Goal: Task Accomplishment & Management: Use online tool/utility

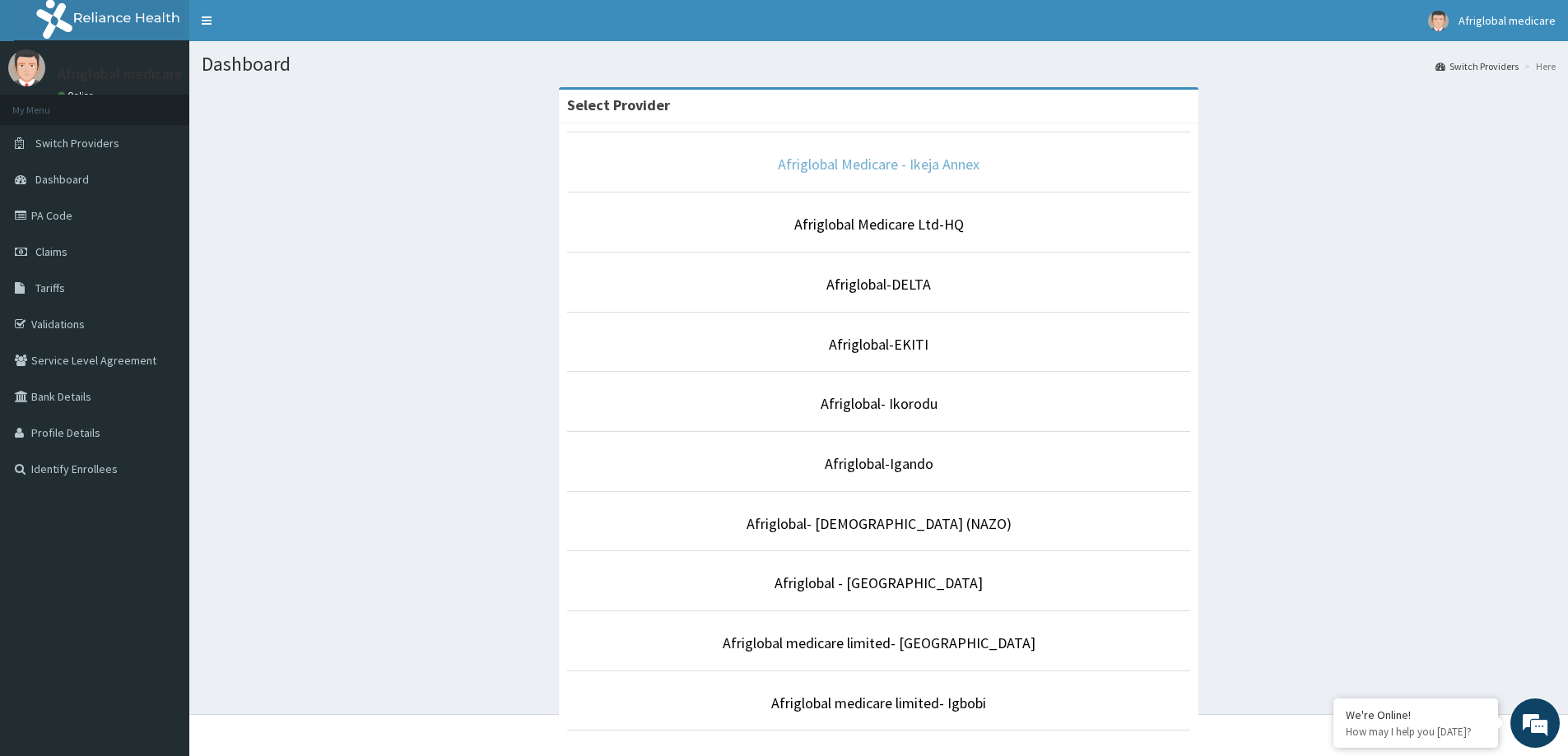
click at [861, 167] on link "Afriglobal Medicare - Ikeja Annex" at bounding box center [878, 164] width 202 height 19
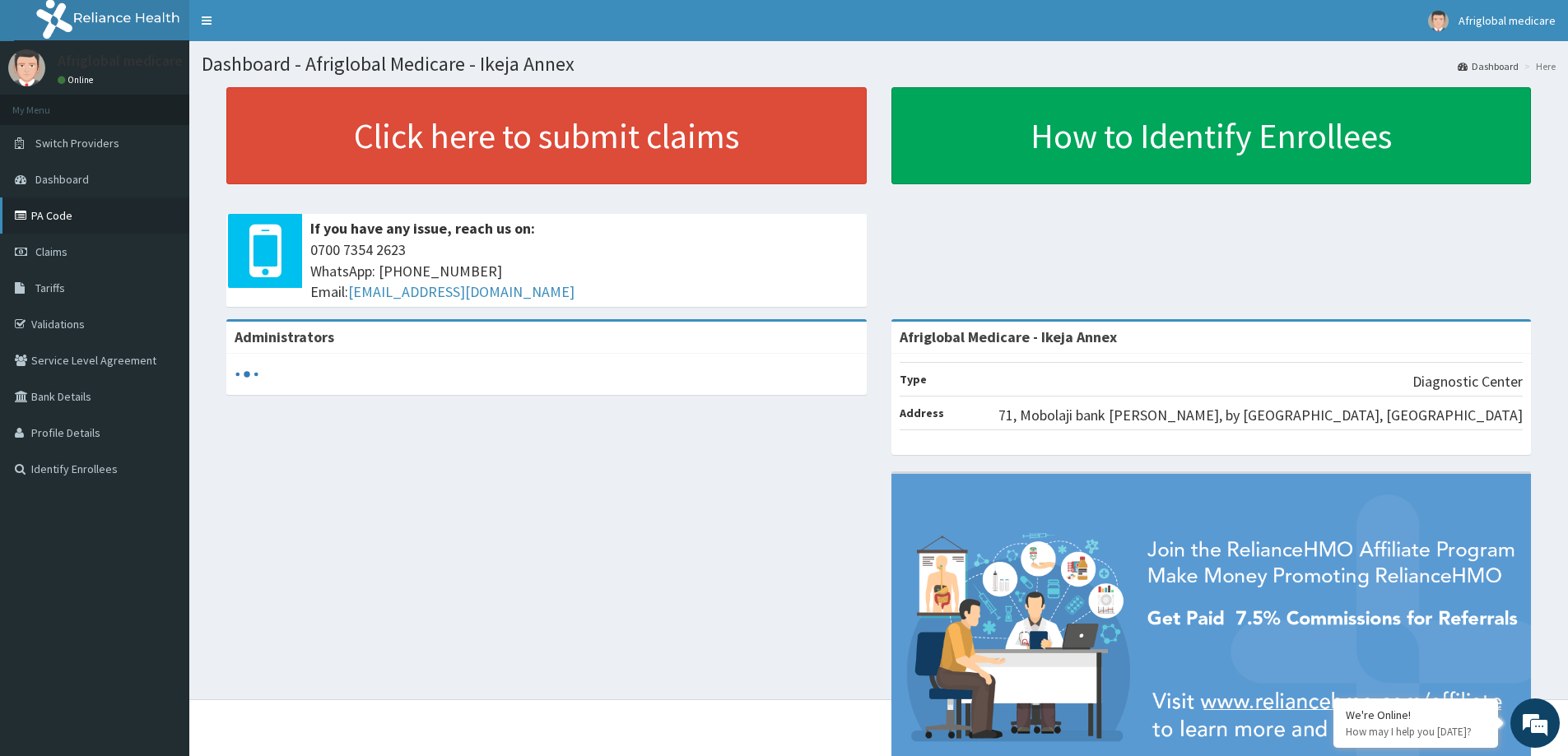
click at [122, 210] on link "PA Code" at bounding box center [95, 216] width 189 height 36
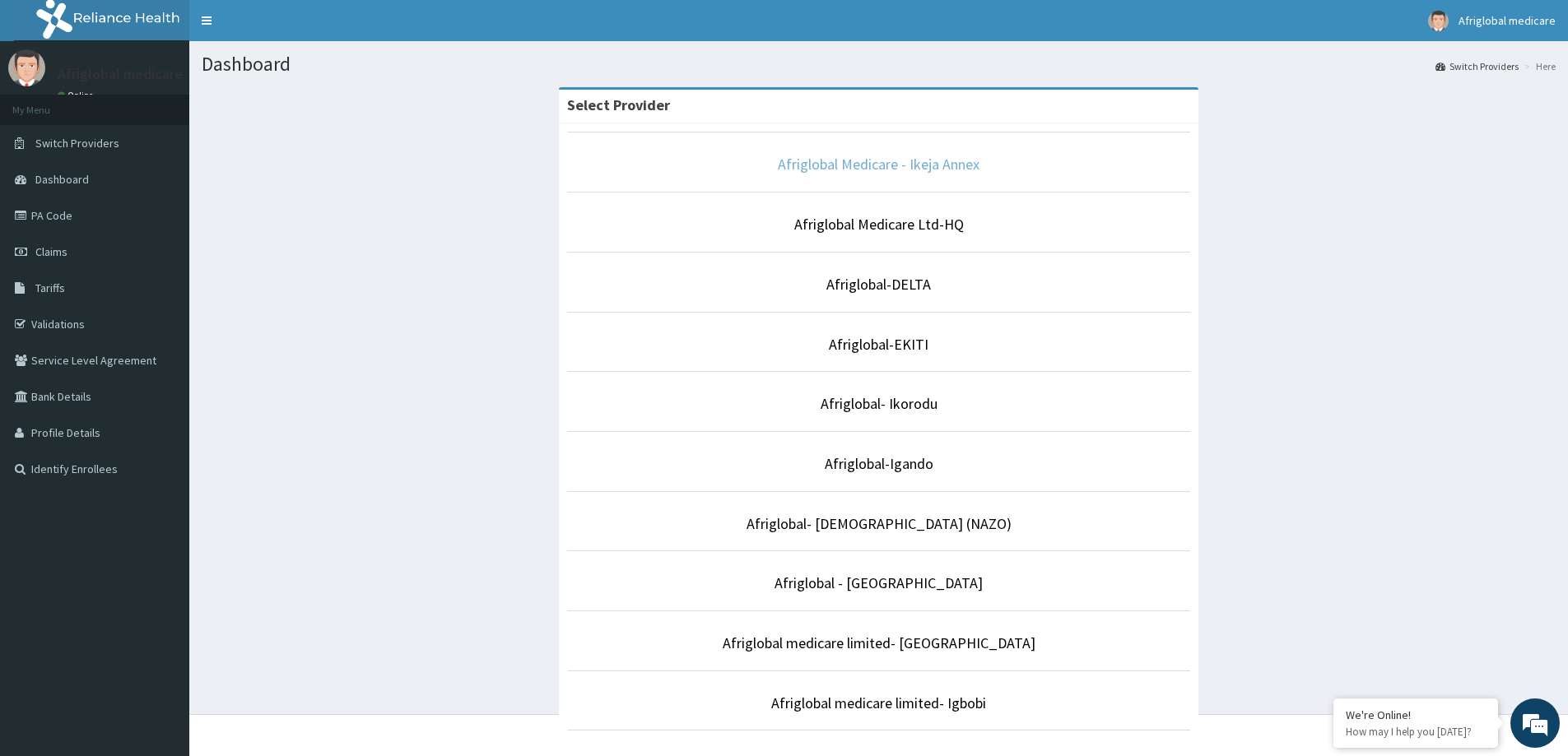
click at [861, 170] on link "Afriglobal Medicare - Ikeja Annex" at bounding box center [878, 164] width 202 height 19
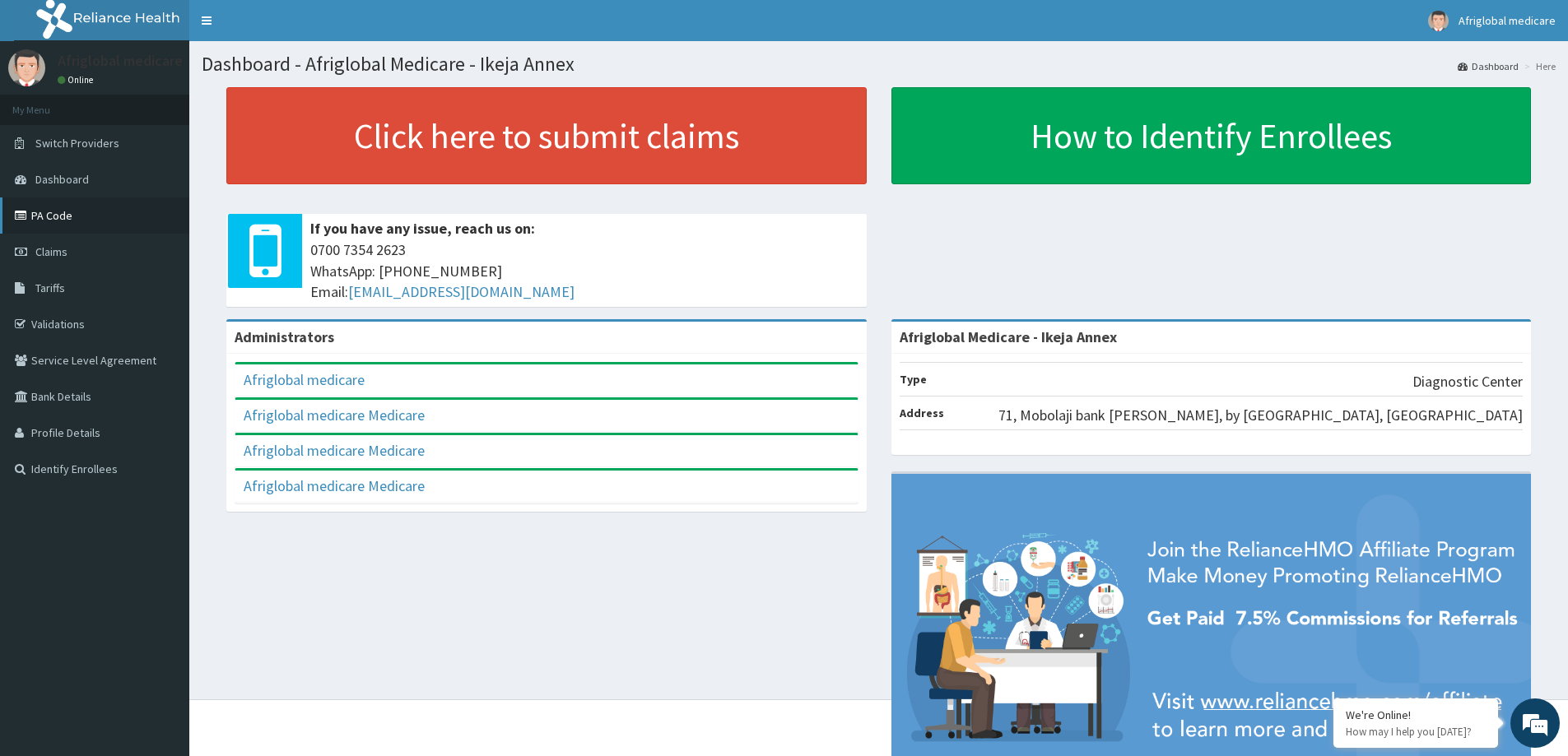
click at [53, 214] on link "PA Code" at bounding box center [95, 216] width 189 height 36
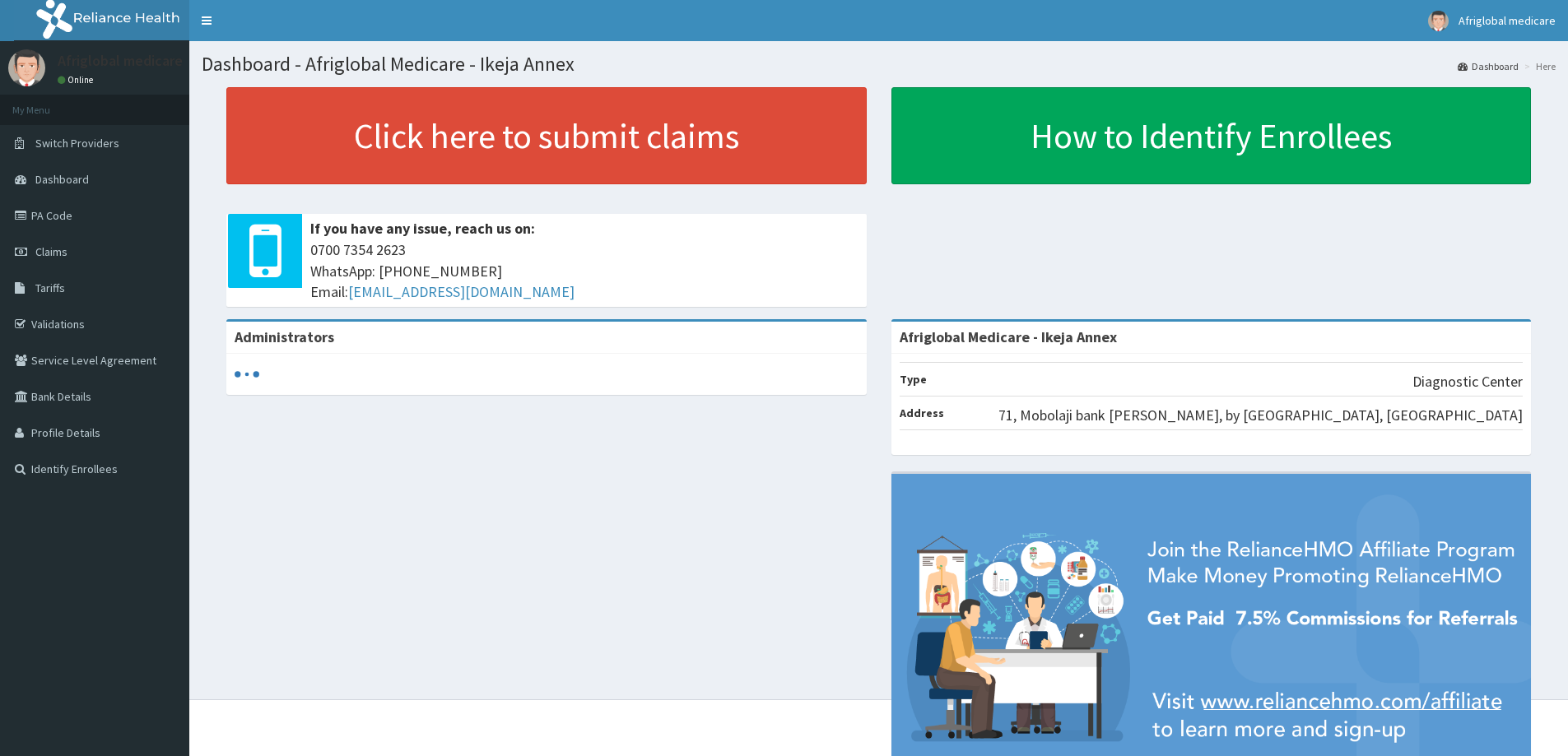
click at [49, 226] on link "PA Code" at bounding box center [95, 216] width 189 height 36
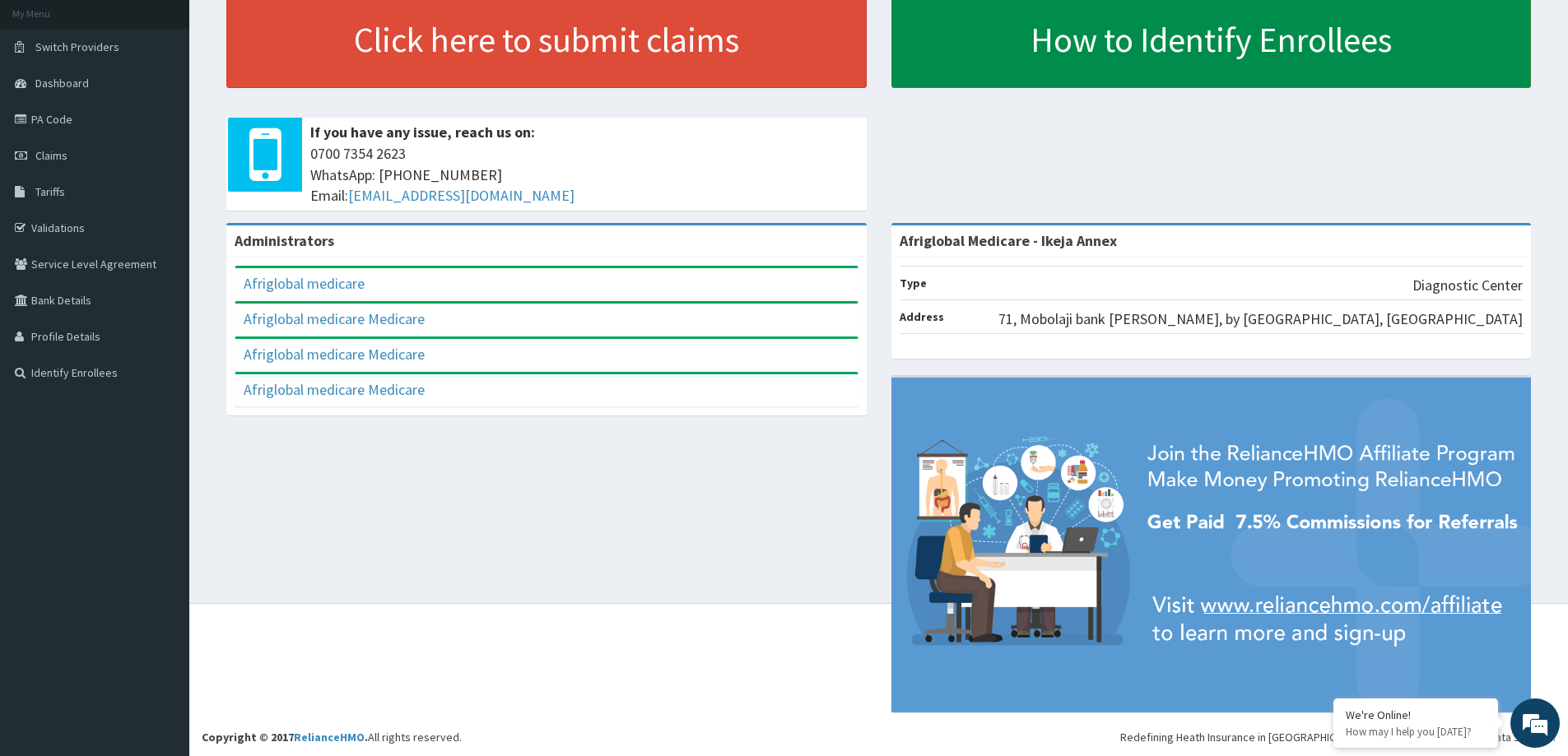
scroll to position [98, 0]
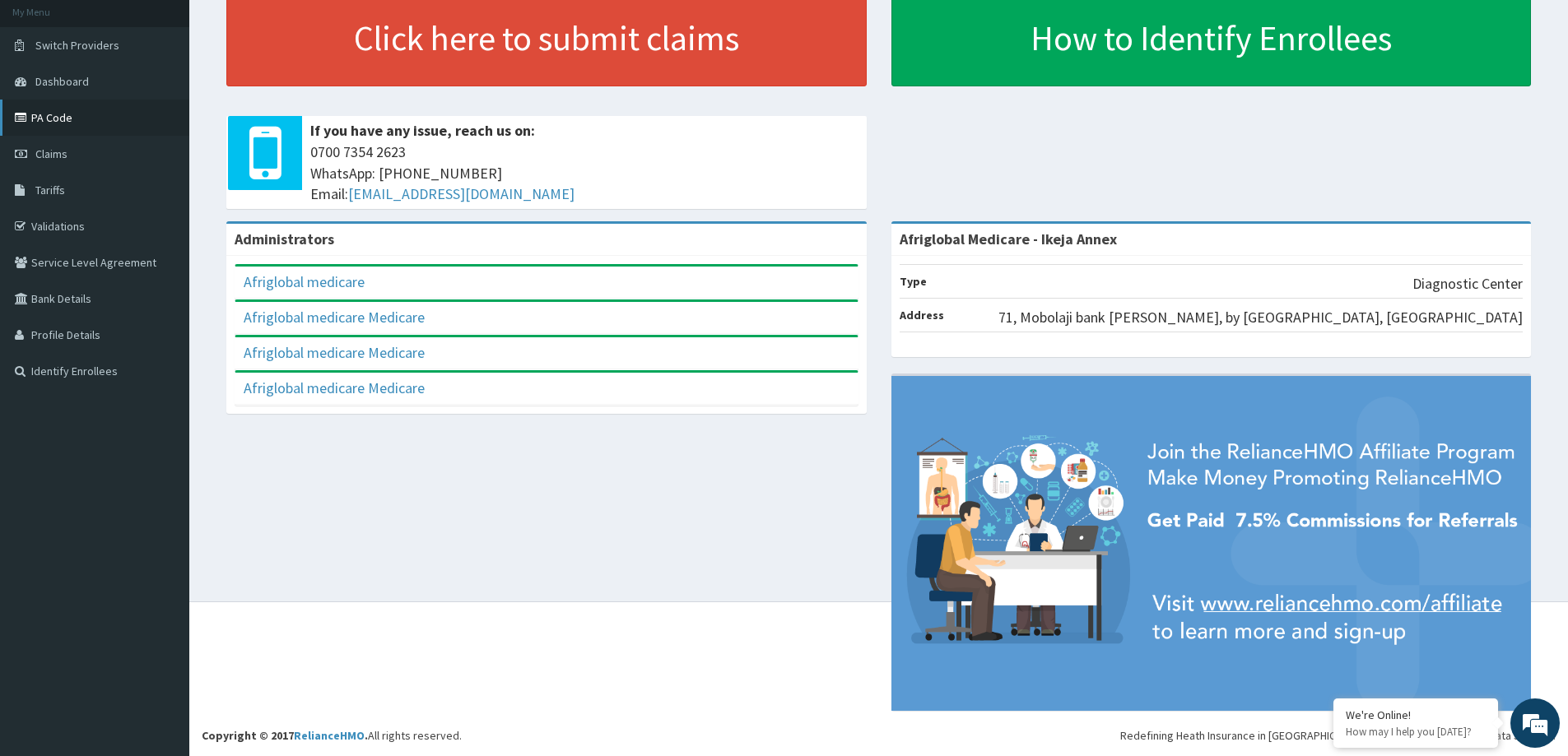
click at [51, 107] on link "PA Code" at bounding box center [95, 118] width 189 height 36
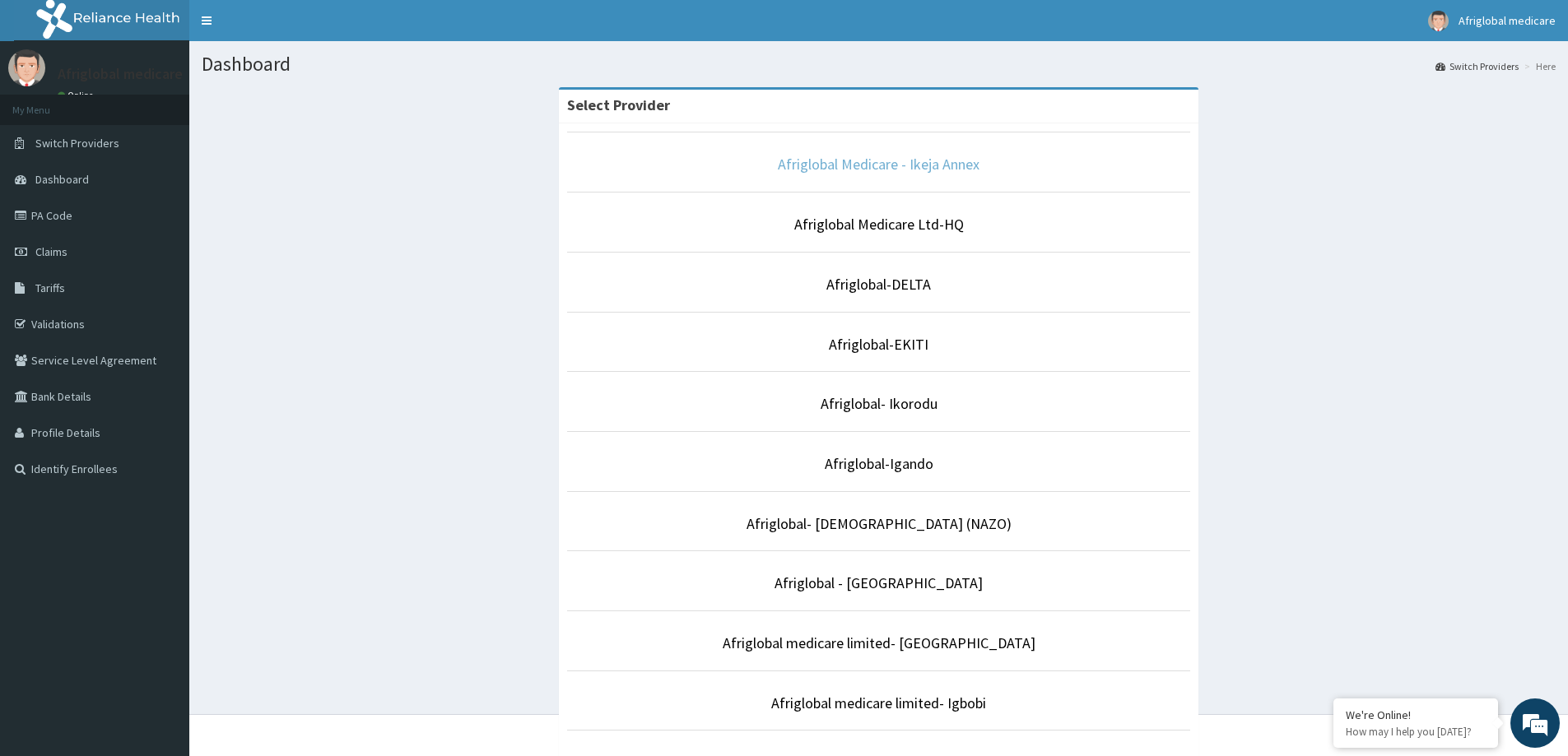
click at [903, 163] on link "Afriglobal Medicare - Ikeja Annex" at bounding box center [878, 164] width 202 height 19
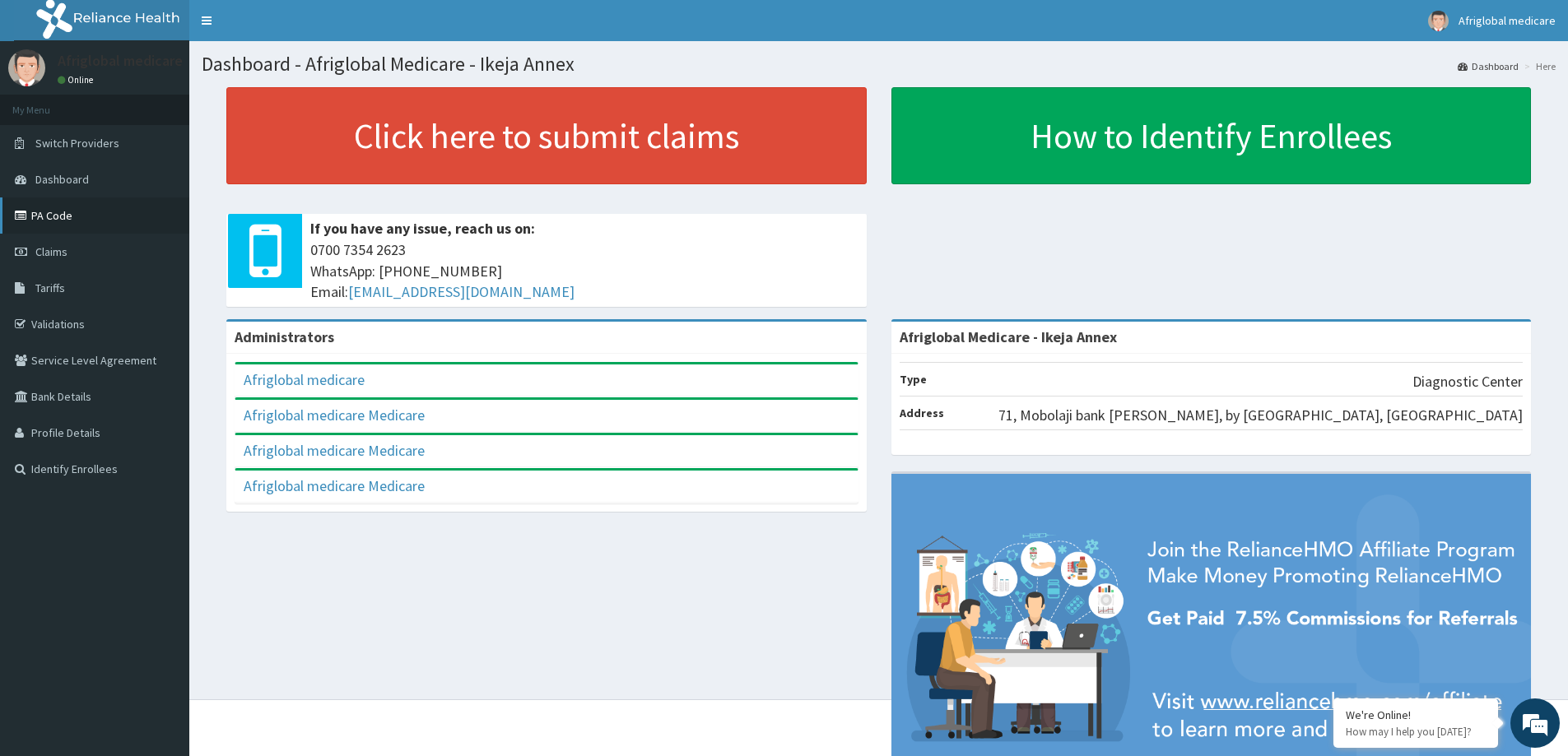
click at [83, 220] on link "PA Code" at bounding box center [95, 216] width 189 height 36
click at [58, 222] on link "PA Code" at bounding box center [95, 216] width 189 height 36
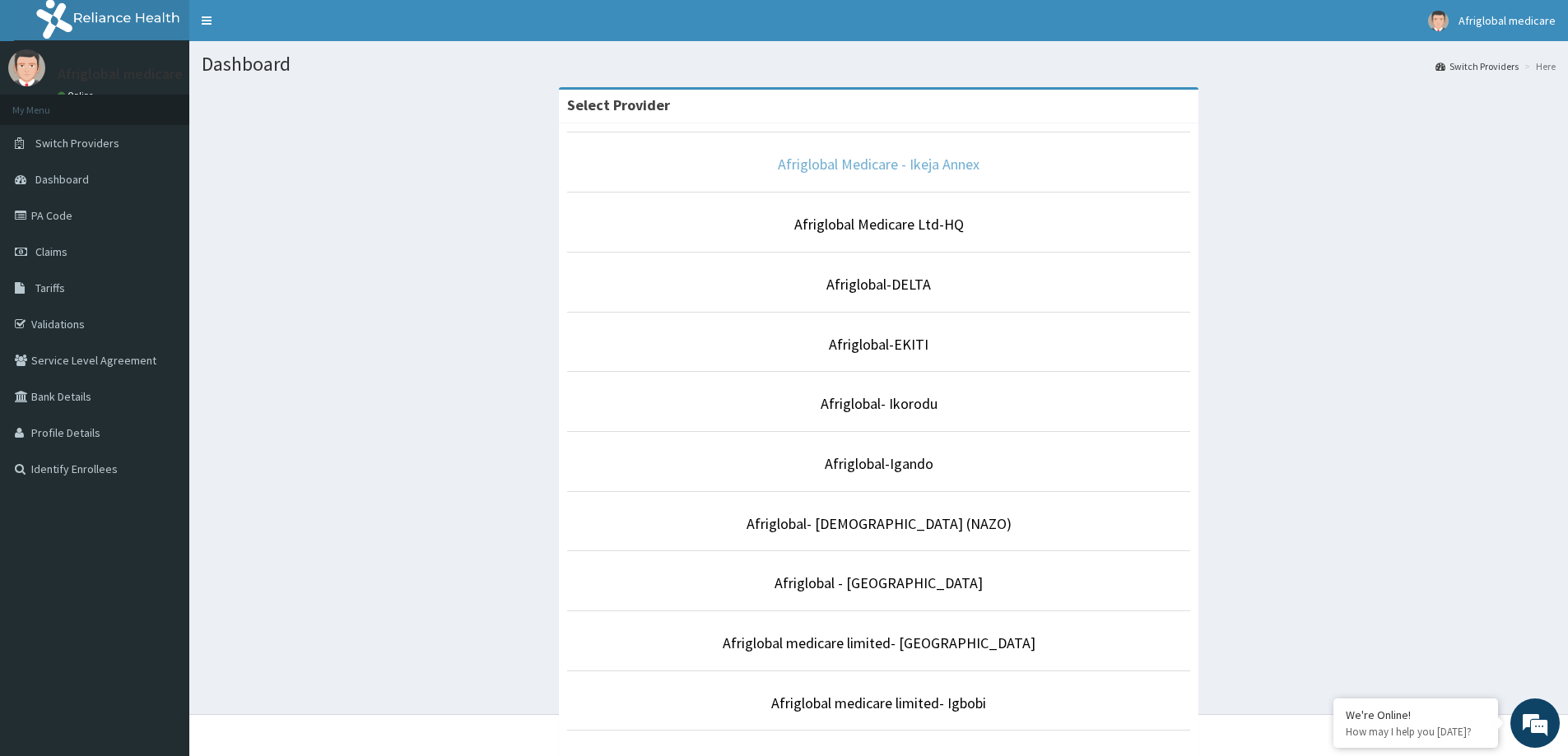
click at [812, 161] on link "Afriglobal Medicare - Ikeja Annex" at bounding box center [878, 164] width 202 height 19
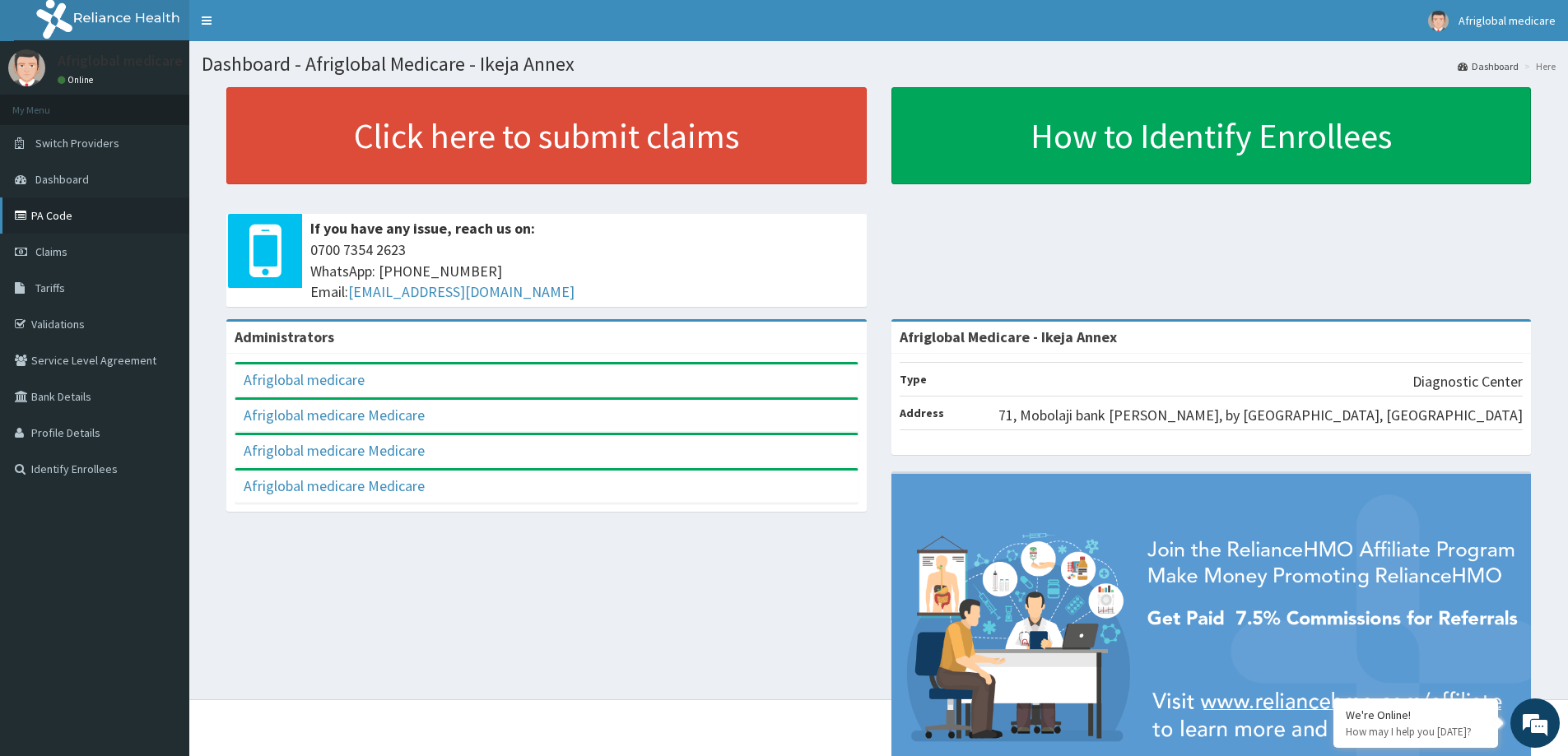
click at [89, 225] on link "PA Code" at bounding box center [95, 216] width 189 height 36
